Goal: Find specific page/section: Find specific page/section

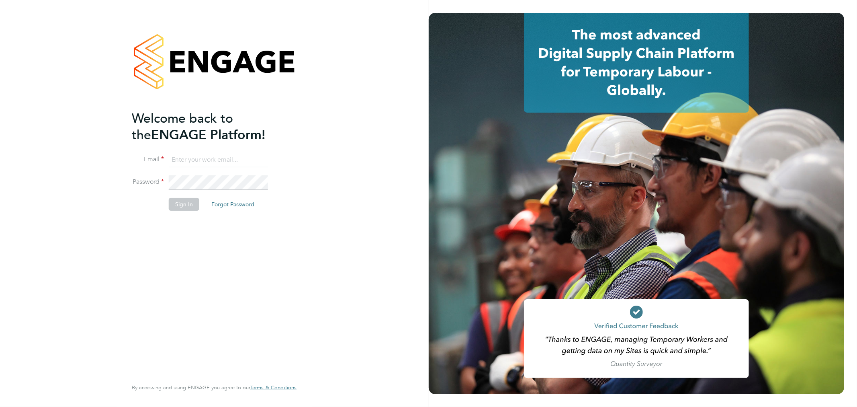
click at [237, 163] on input at bounding box center [218, 160] width 99 height 14
type input "[PERSON_NAME][EMAIL_ADDRESS][PERSON_NAME][DOMAIN_NAME]"
click at [185, 204] on button "Sign In" at bounding box center [184, 204] width 31 height 13
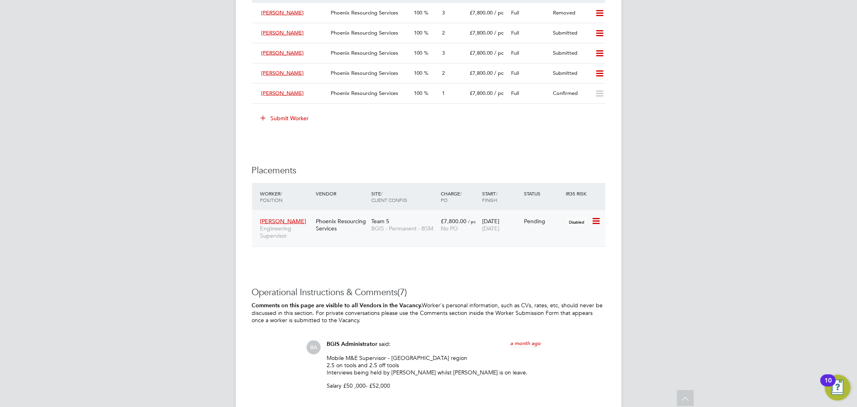
click at [477, 236] on div "£7,800.00 / pc No PO" at bounding box center [460, 224] width 42 height 23
